Goal: Transaction & Acquisition: Purchase product/service

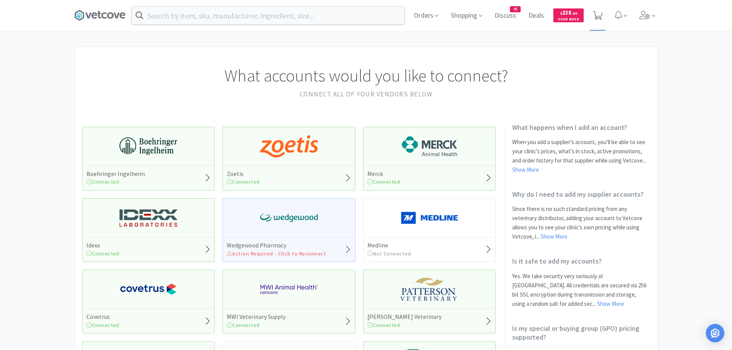
click at [598, 13] on icon at bounding box center [598, 15] width 10 height 8
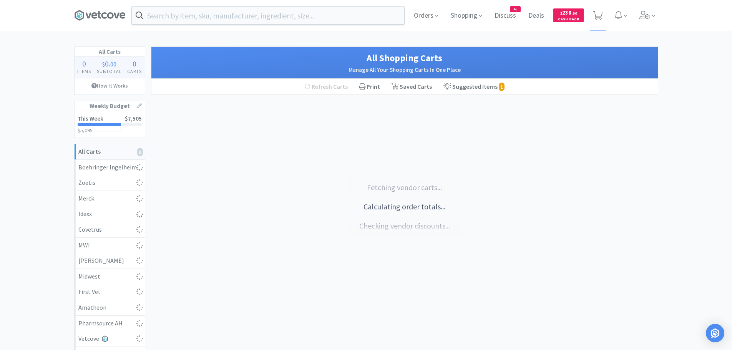
select select "2"
select select "4"
select select "2"
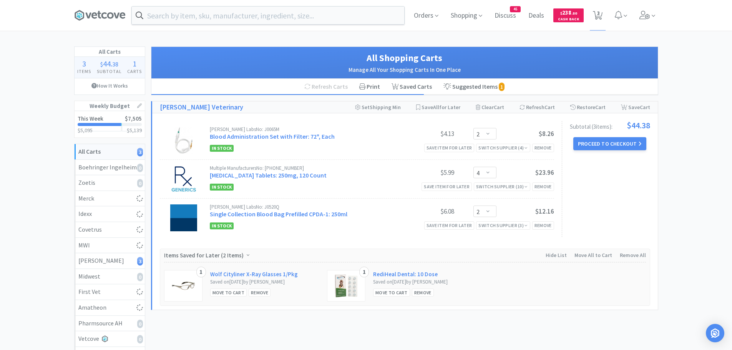
select select "1"
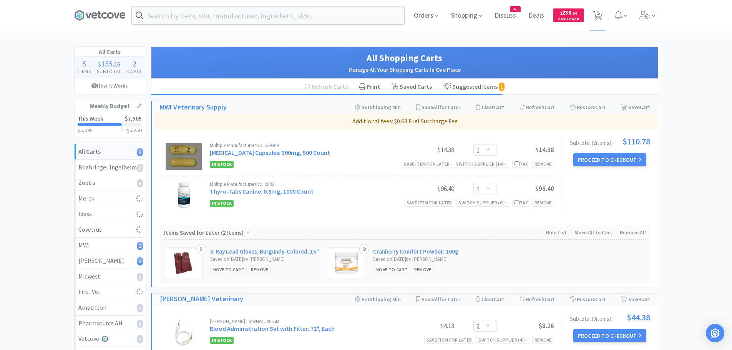
select select "1"
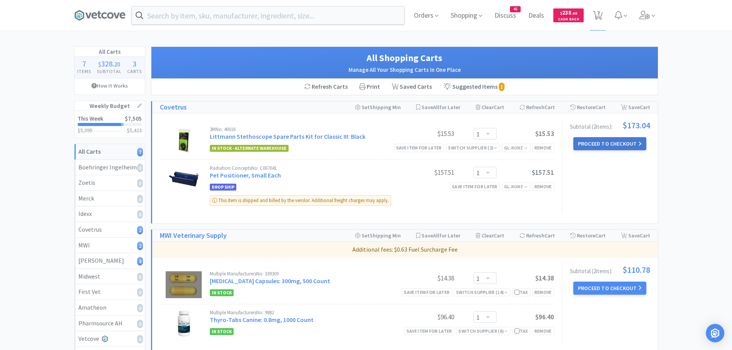
click at [607, 144] on button "Proceed to Checkout" at bounding box center [609, 143] width 73 height 13
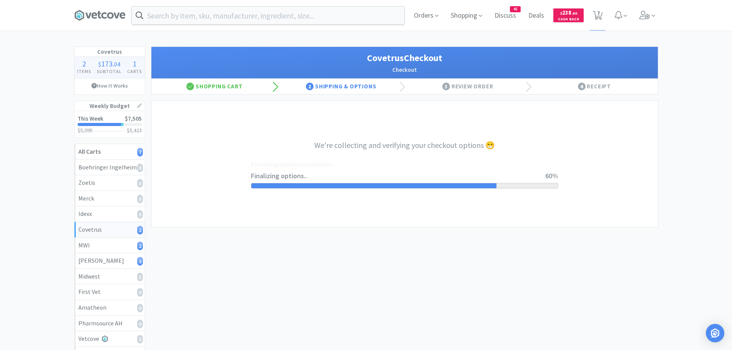
select select "ACCOUNT"
select select "cvt-standard-net"
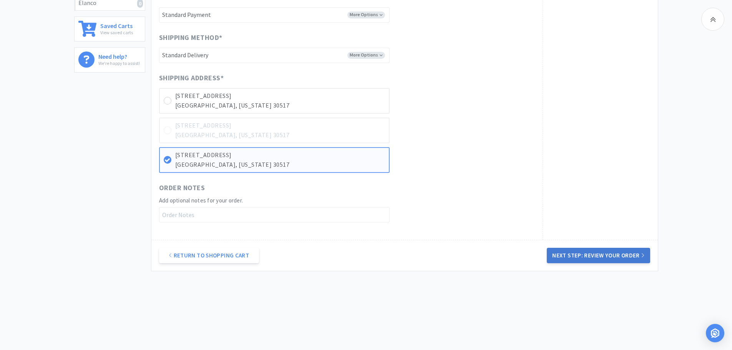
click at [591, 256] on button "Next Step: Review Your Order" at bounding box center [598, 255] width 103 height 15
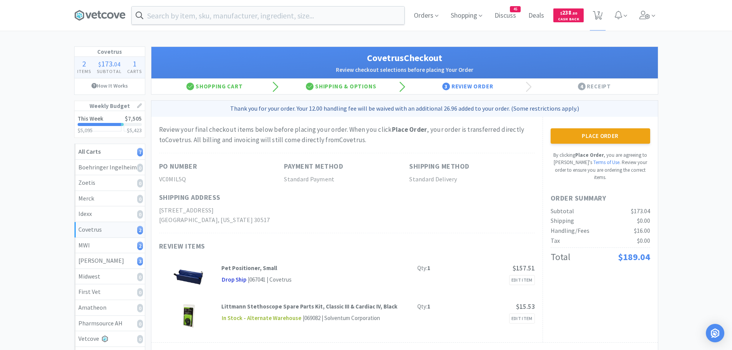
click at [586, 138] on button "Place Order" at bounding box center [599, 135] width 99 height 15
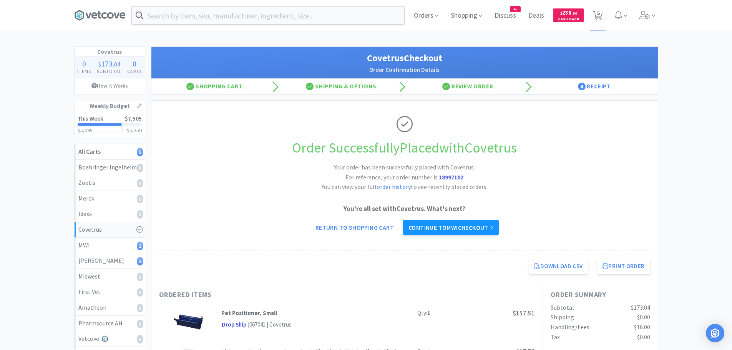
click at [477, 227] on link "Continue to MWI checkout" at bounding box center [451, 227] width 96 height 15
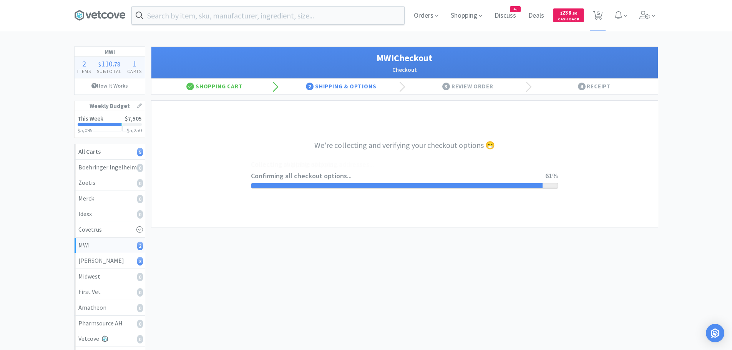
select select "STD_"
select select "FGA"
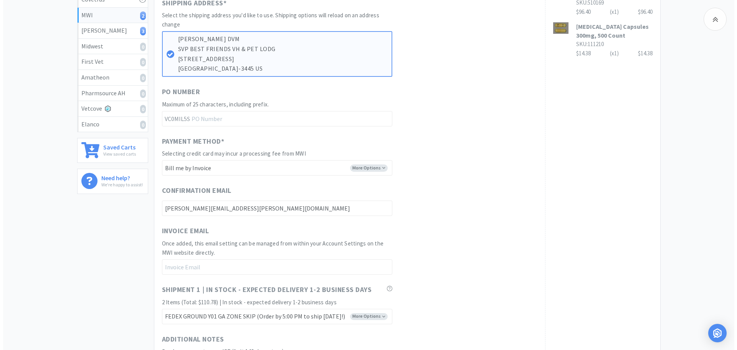
scroll to position [230, 0]
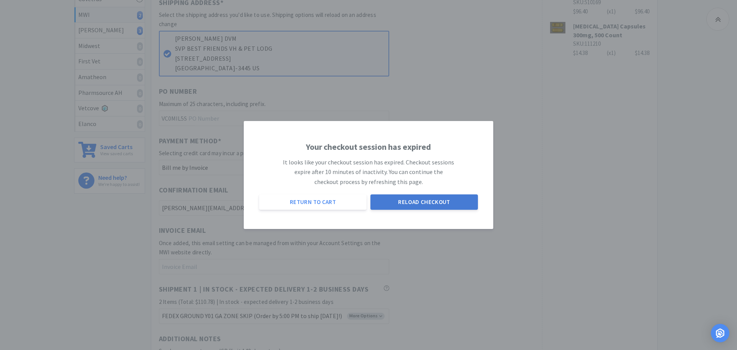
click at [403, 201] on button "Reload Checkout" at bounding box center [425, 201] width 108 height 15
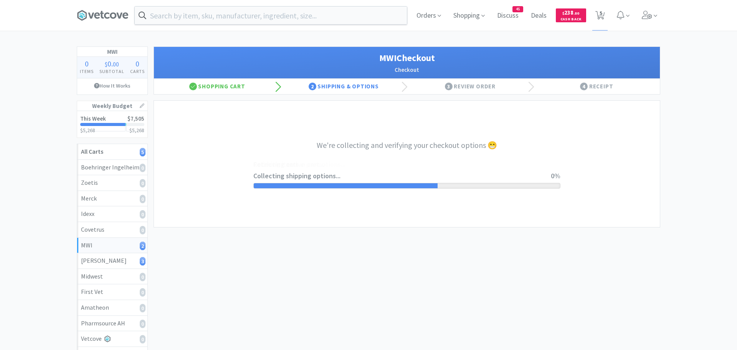
select select "STD_"
select select "FGA"
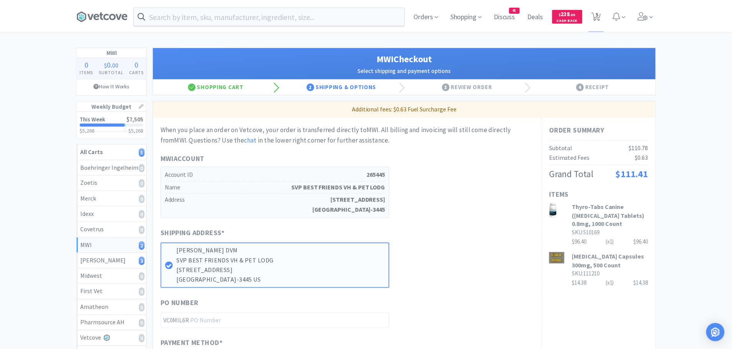
scroll to position [230, 0]
